Goal: Transaction & Acquisition: Download file/media

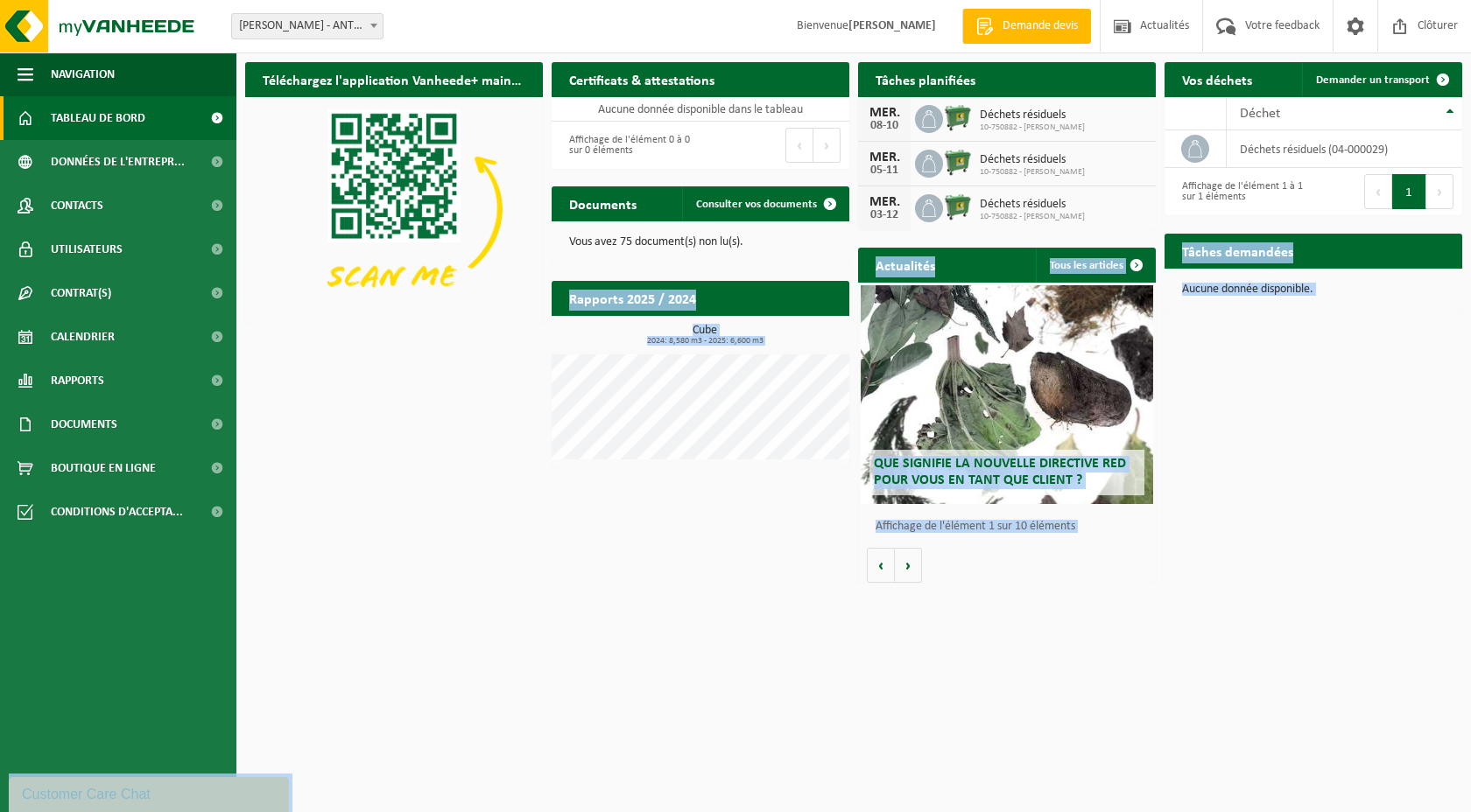
drag, startPoint x: 1442, startPoint y: 280, endPoint x: 1470, endPoint y: 236, distance: 52.2
click at [215, 424] on span at bounding box center [217, 424] width 39 height 43
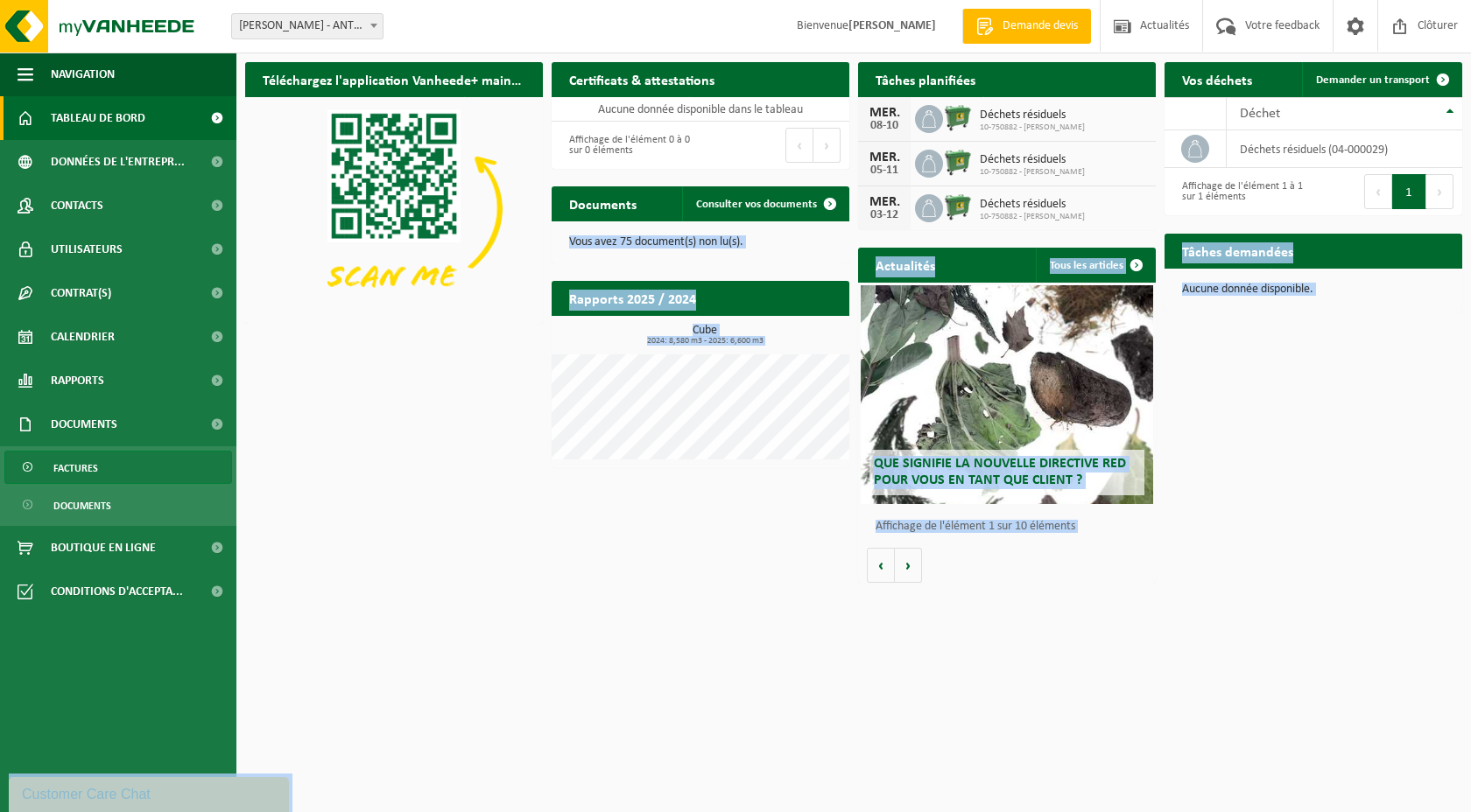
click at [171, 462] on link "Factures" at bounding box center [117, 468] width 227 height 33
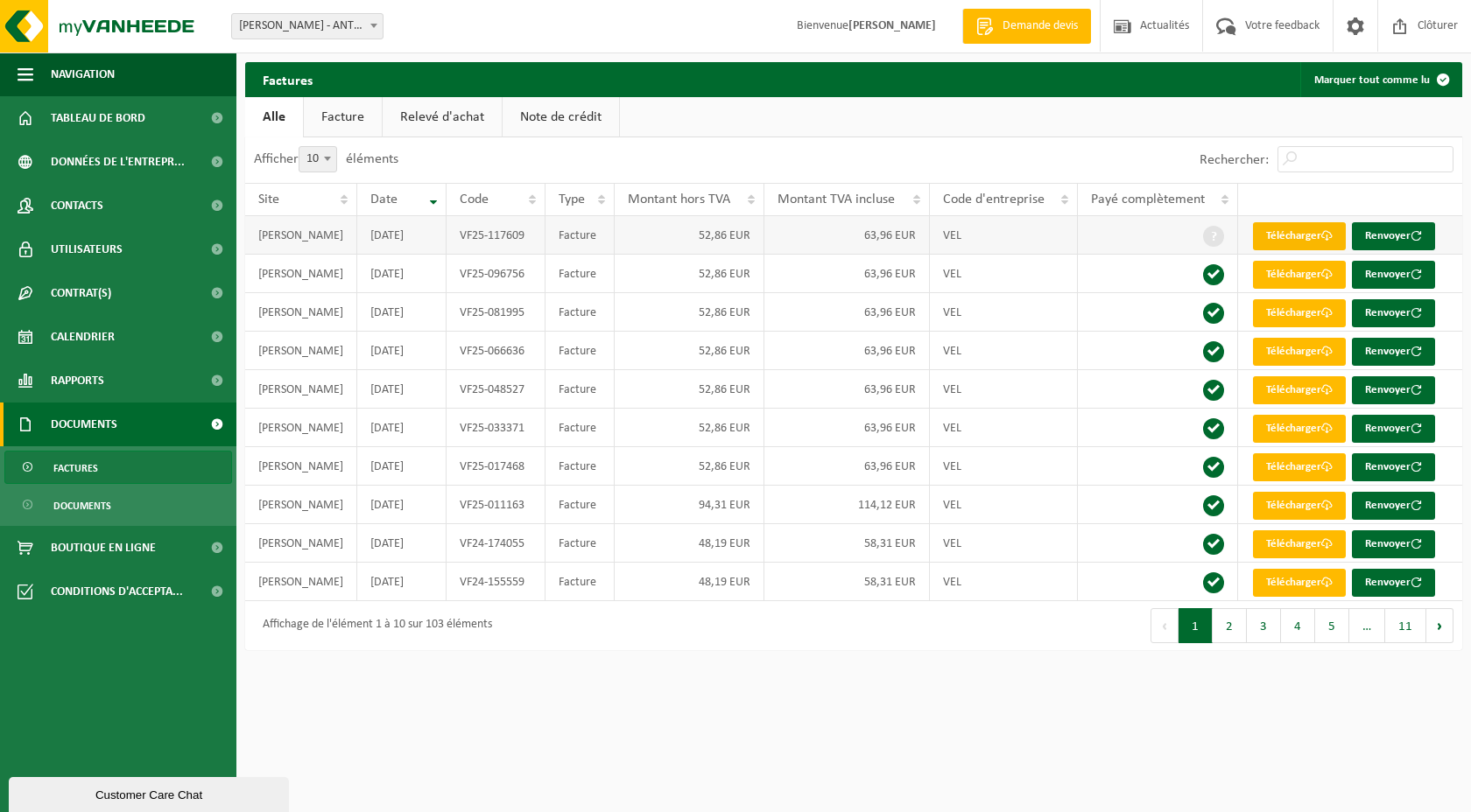
click at [1287, 238] on link "Télécharger" at bounding box center [1300, 236] width 93 height 28
